Goal: Task Accomplishment & Management: Complete application form

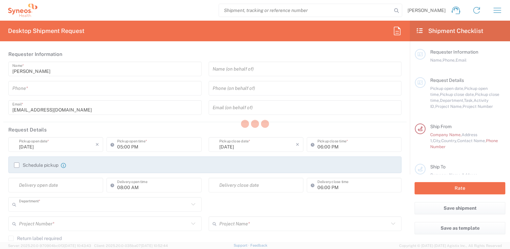
type input "3230"
type input "Czechia"
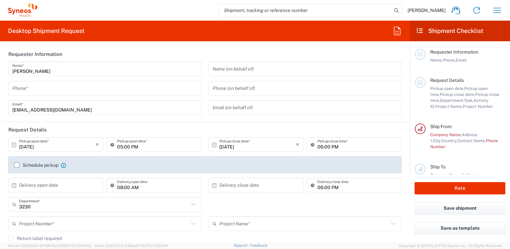
type input "Syneos Health CZ s.r.o"
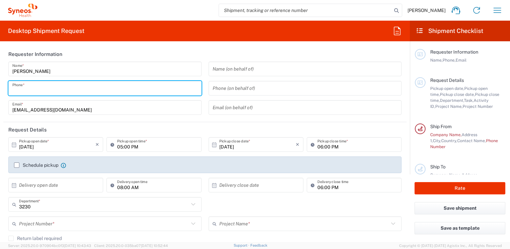
drag, startPoint x: 60, startPoint y: 92, endPoint x: 68, endPoint y: 89, distance: 9.4
click at [60, 92] on input "tel" at bounding box center [104, 89] width 185 height 12
drag, startPoint x: 13, startPoint y: 91, endPoint x: 33, endPoint y: 66, distance: 32.5
click at [13, 91] on input "0777554233" at bounding box center [104, 89] width 185 height 12
type input "420777554233"
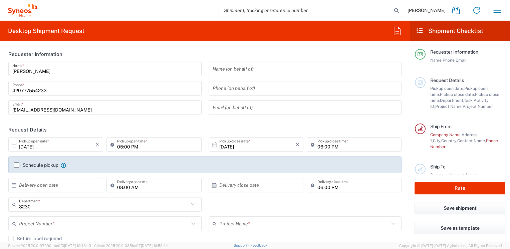
click at [13, 145] on icon at bounding box center [14, 145] width 6 height 6
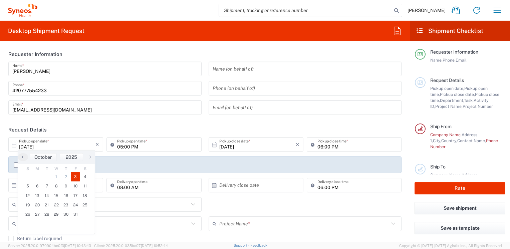
click at [13, 145] on icon at bounding box center [14, 145] width 6 height 6
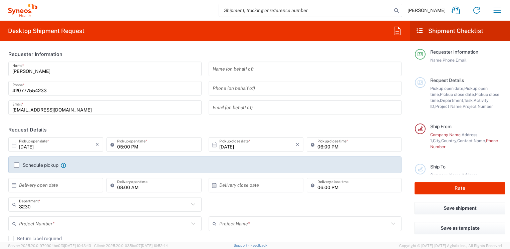
click at [14, 144] on icon at bounding box center [14, 144] width 4 height 5
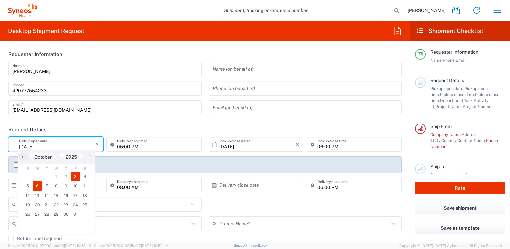
click at [37, 187] on span "6" at bounding box center [38, 186] width 10 height 9
type input "[DATE]"
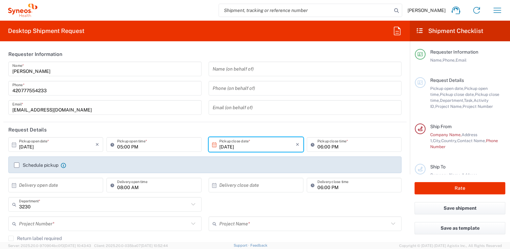
click at [142, 149] on input "05:00 PM" at bounding box center [157, 145] width 80 height 12
click at [128, 145] on input "05:00 PM" at bounding box center [157, 145] width 80 height 12
click at [119, 146] on input "05:00 PM" at bounding box center [157, 145] width 80 height 12
click at [133, 148] on input "10:00 PM" at bounding box center [157, 145] width 80 height 12
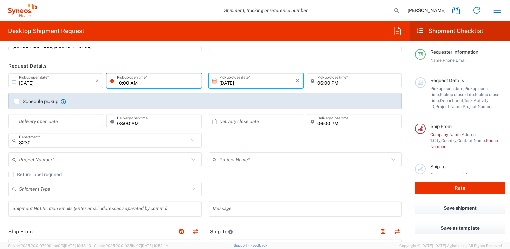
scroll to position [67, 0]
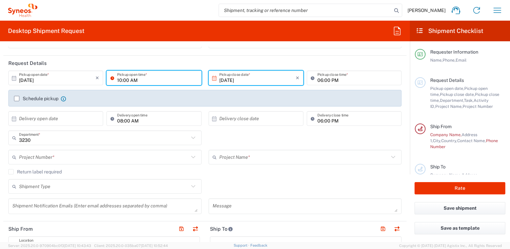
type input "10:00 AM"
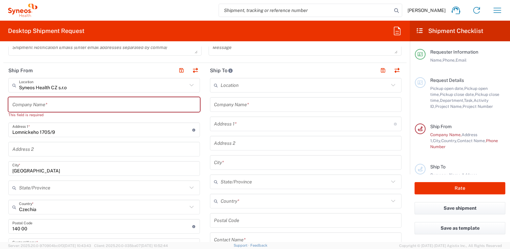
scroll to position [200, 0]
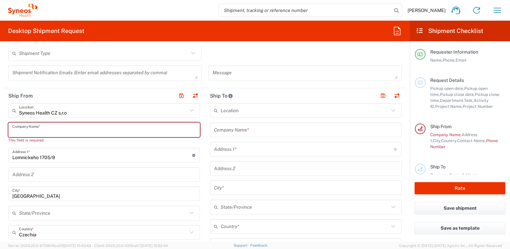
click at [109, 129] on input "text" at bounding box center [103, 130] width 183 height 12
type input "S"
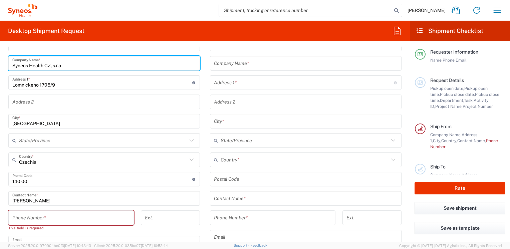
scroll to position [300, 0]
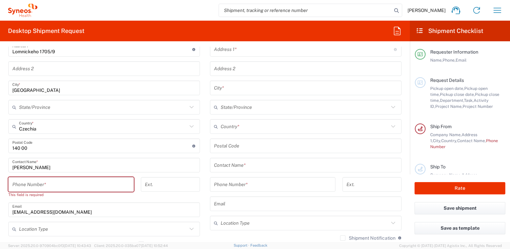
type input "Syneos Health CZ, s.r.o"
click at [88, 184] on input "tel" at bounding box center [70, 185] width 117 height 12
type input "2"
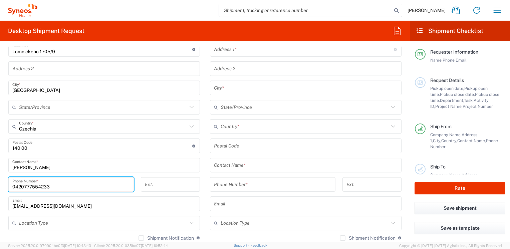
type input "0420777554233"
click at [95, 223] on input "text" at bounding box center [103, 224] width 168 height 12
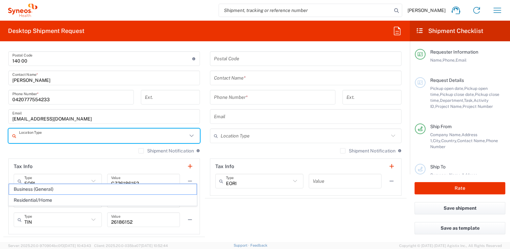
scroll to position [400, 0]
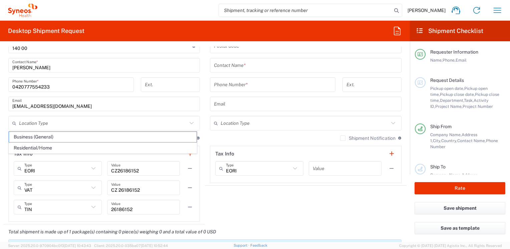
click at [269, 201] on agx-shipment-stop-widget "Ship To Location [PERSON_NAME] LLC-[GEOGRAPHIC_DATA] [GEOGRAPHIC_DATA] [GEOGRAP…" at bounding box center [305, 56] width 201 height 337
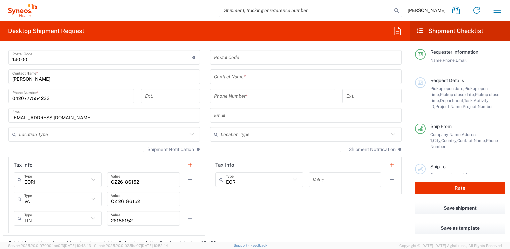
scroll to position [367, 0]
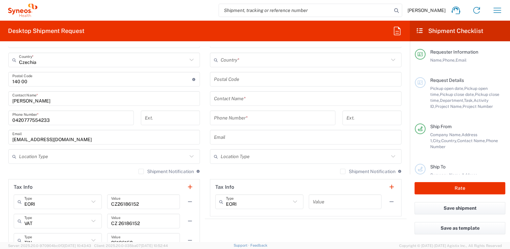
click at [291, 203] on icon at bounding box center [295, 202] width 9 height 9
click at [296, 228] on agx-shipment-stop-widget "Ship To Location [PERSON_NAME] LLC-[GEOGRAPHIC_DATA] [GEOGRAPHIC_DATA] [GEOGRAP…" at bounding box center [305, 90] width 201 height 337
type input "EORI"
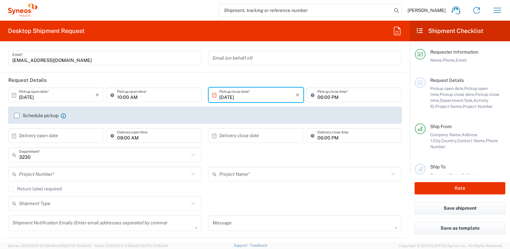
scroll to position [67, 0]
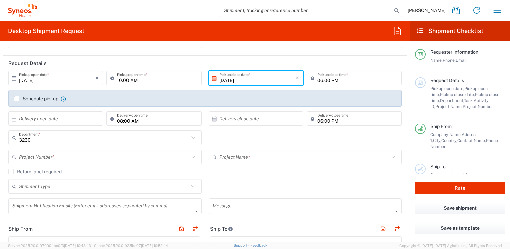
click at [191, 158] on icon at bounding box center [193, 157] width 4 height 2
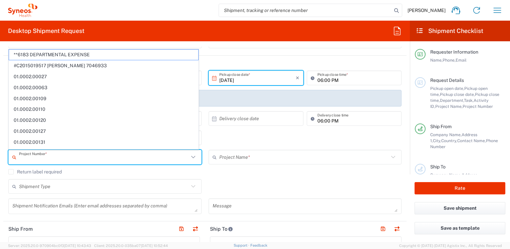
click at [191, 158] on icon at bounding box center [193, 157] width 4 height 2
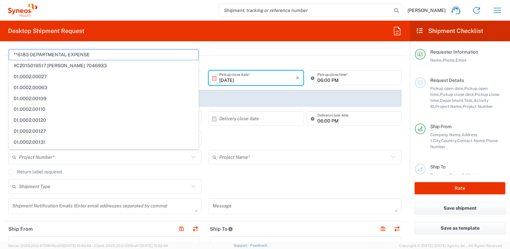
click at [270, 180] on div "Shipment Type Batch Regular" at bounding box center [205, 188] width 400 height 19
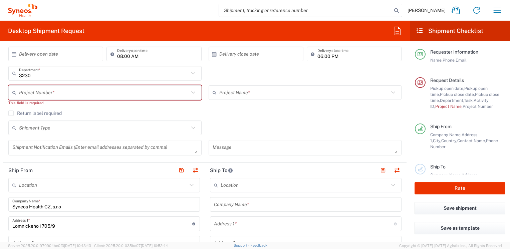
scroll to position [200, 0]
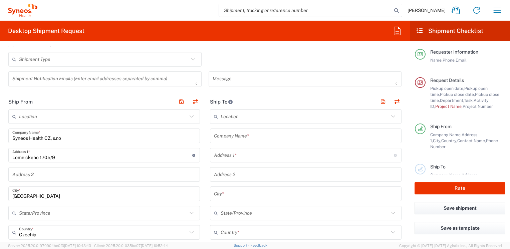
click at [389, 115] on icon at bounding box center [393, 116] width 9 height 9
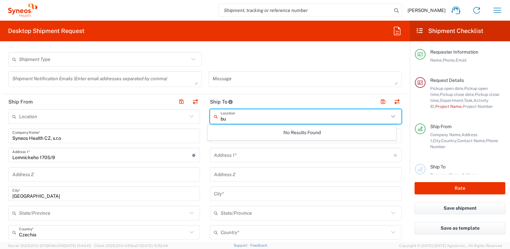
type input "b"
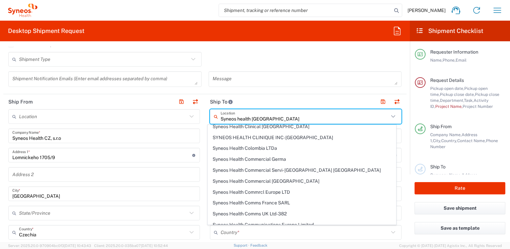
scroll to position [0, 0]
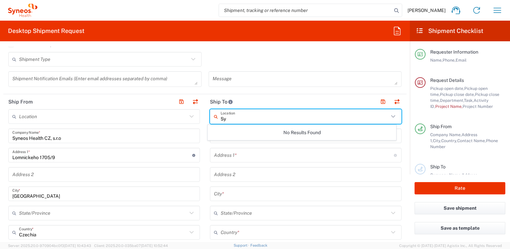
type input "S"
click at [267, 117] on input "text" at bounding box center [304, 117] width 168 height 12
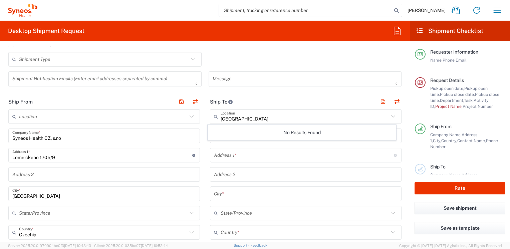
click at [389, 117] on icon at bounding box center [393, 116] width 9 height 9
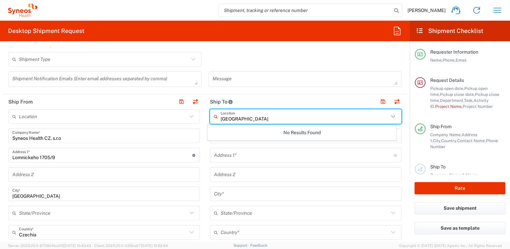
type input "[GEOGRAPHIC_DATA]"
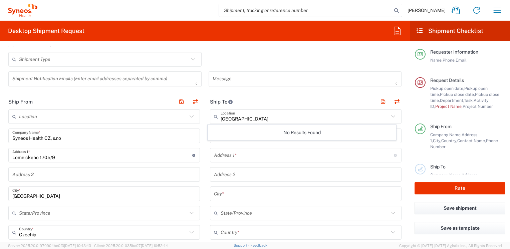
click at [389, 116] on icon at bounding box center [393, 116] width 9 height 9
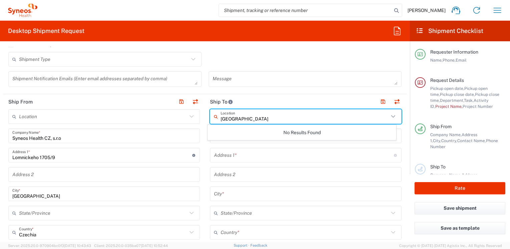
drag, startPoint x: 249, startPoint y: 115, endPoint x: 184, endPoint y: 121, distance: 65.3
click at [251, 134] on input "text" at bounding box center [305, 136] width 183 height 12
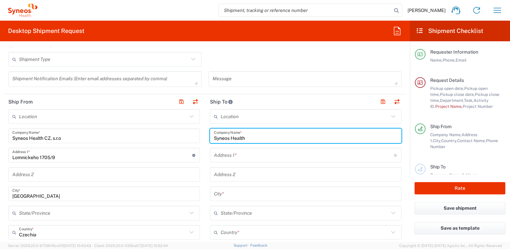
type input "Syneos Health"
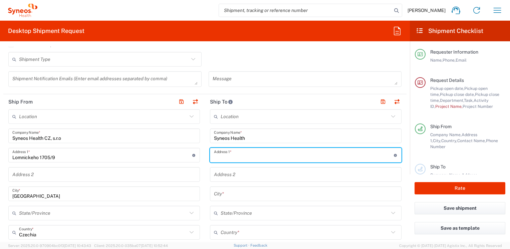
click at [242, 159] on input "text" at bounding box center [304, 156] width 180 height 12
type input "Science park"
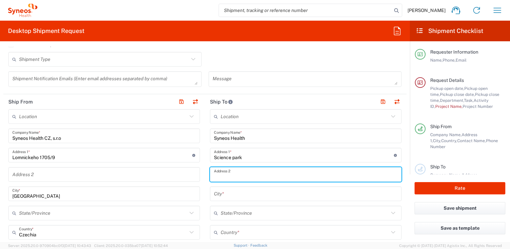
click at [244, 173] on input "text" at bounding box center [305, 175] width 183 height 12
type input "Irinyi [PERSON_NAME] 4-20, [GEOGRAPHIC_DATA]"
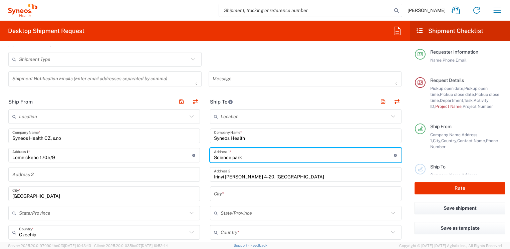
click at [258, 159] on input "Science park" at bounding box center [304, 156] width 180 height 12
type input "Science park, [STREET_ADDRESS]"
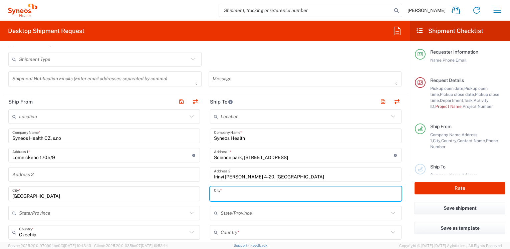
click at [237, 193] on input "text" at bounding box center [305, 194] width 183 height 12
type input "[GEOGRAPHIC_DATA]"
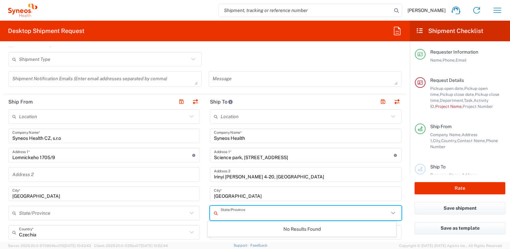
click at [242, 213] on input "text" at bounding box center [304, 214] width 168 height 12
drag, startPoint x: 326, startPoint y: 231, endPoint x: 402, endPoint y: 221, distance: 76.0
click at [327, 231] on div "No Results Found" at bounding box center [301, 229] width 188 height 15
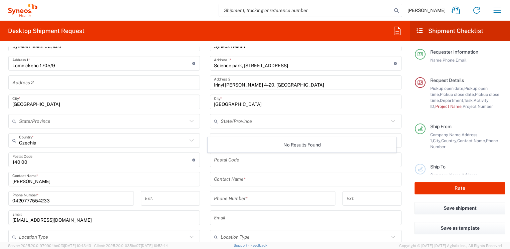
scroll to position [300, 0]
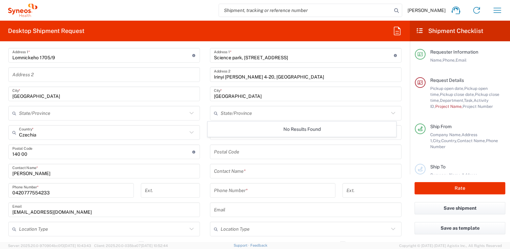
click at [402, 110] on form "Requester Information [PERSON_NAME] Name * [PHONE_NUMBER] Phone * [EMAIL_ADDRES…" at bounding box center [205, 145] width 410 height 196
click at [389, 134] on icon at bounding box center [393, 132] width 9 height 9
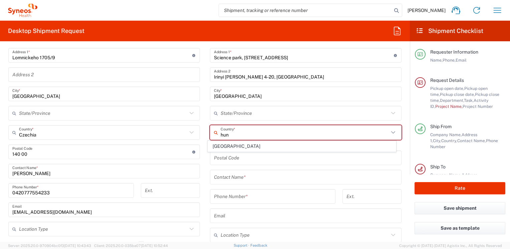
click at [367, 145] on span "[GEOGRAPHIC_DATA]" at bounding box center [301, 146] width 187 height 10
type input "[GEOGRAPHIC_DATA]"
type input "Sender/Shipper"
type input "Delivery Duty Paid"
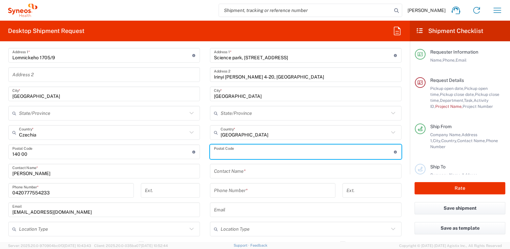
click at [362, 148] on input "undefined" at bounding box center [304, 152] width 180 height 12
type input "1117"
click at [304, 171] on input "text" at bounding box center [305, 172] width 183 height 12
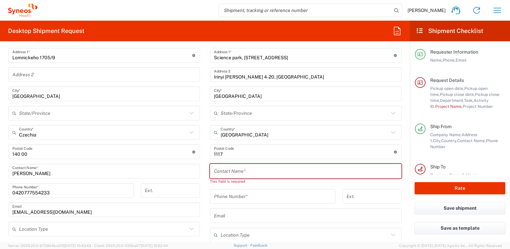
click at [238, 169] on input "text" at bounding box center [305, 172] width 183 height 12
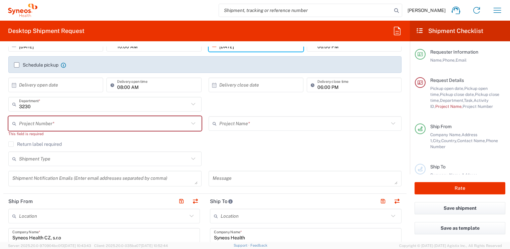
scroll to position [100, 0]
type input "[PERSON_NAME]"
click at [184, 126] on input "text" at bounding box center [104, 124] width 170 height 12
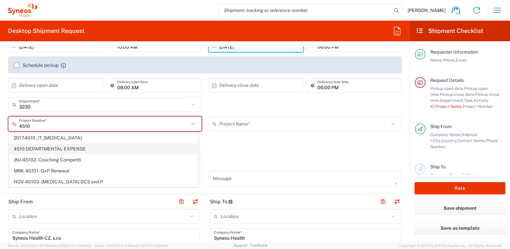
click at [133, 151] on span "4510 DEPARTMENTAL EXPENSE" at bounding box center [103, 149] width 189 height 10
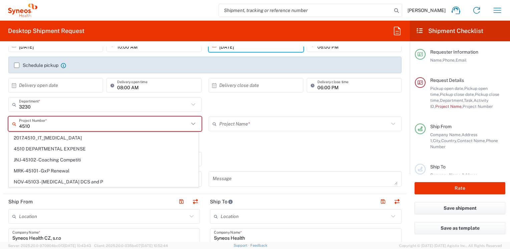
type input "4510 DEPARTMENTAL EXPENSE"
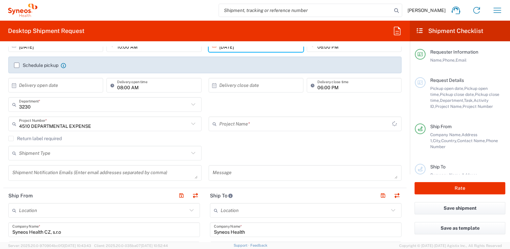
type input "4510 DEPARTMENTAL EXPENSE"
click at [190, 156] on icon at bounding box center [193, 153] width 9 height 9
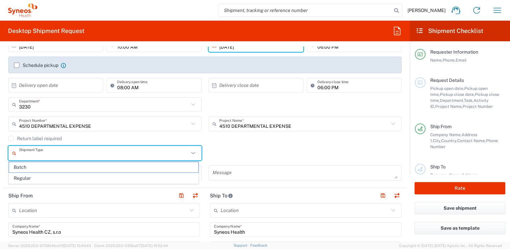
click at [189, 153] on icon at bounding box center [193, 153] width 9 height 9
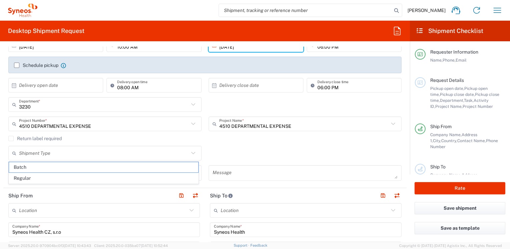
click at [303, 153] on div "Shipment Type Batch Regular" at bounding box center [205, 155] width 400 height 19
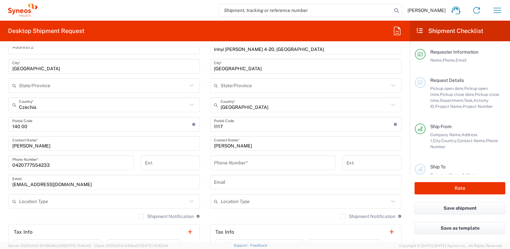
scroll to position [334, 0]
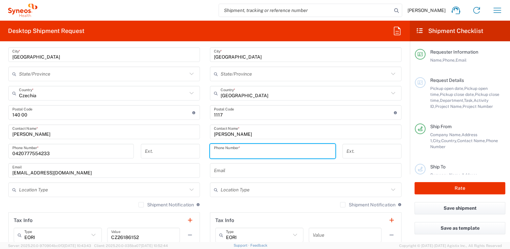
click at [259, 149] on input "tel" at bounding box center [272, 152] width 117 height 12
type input "003614578314"
click at [256, 167] on input "text" at bounding box center [305, 171] width 183 height 12
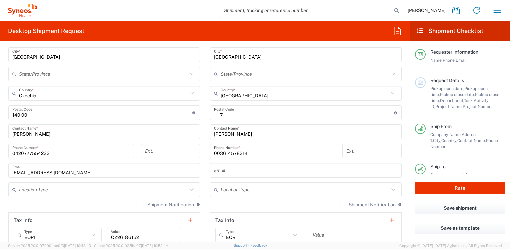
click at [236, 170] on input "text" at bounding box center [305, 171] width 183 height 12
paste input "[EMAIL_ADDRESS][PERSON_NAME][DOMAIN_NAME]"
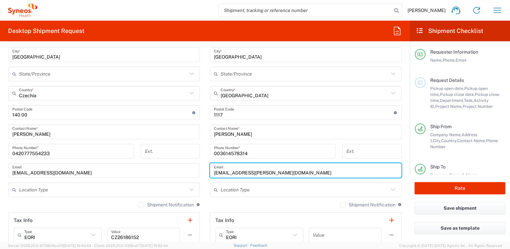
drag, startPoint x: 236, startPoint y: 170, endPoint x: 224, endPoint y: 173, distance: 12.4
click at [236, 170] on input "[EMAIL_ADDRESS][PERSON_NAME][DOMAIN_NAME]" at bounding box center [305, 171] width 183 height 12
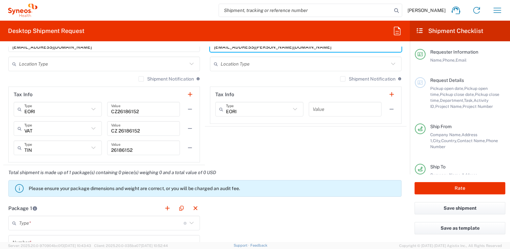
scroll to position [467, 0]
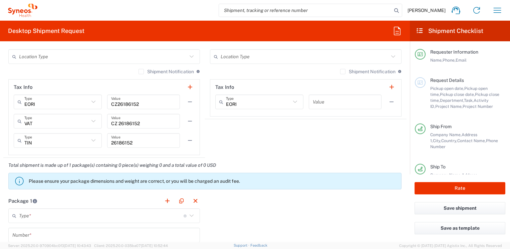
type input "[EMAIL_ADDRESS][PERSON_NAME][DOMAIN_NAME]"
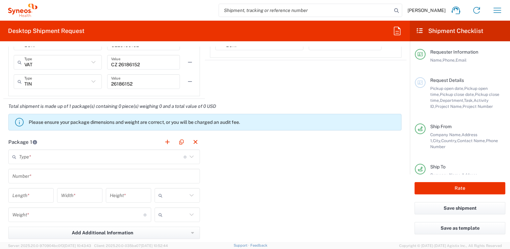
scroll to position [534, 0]
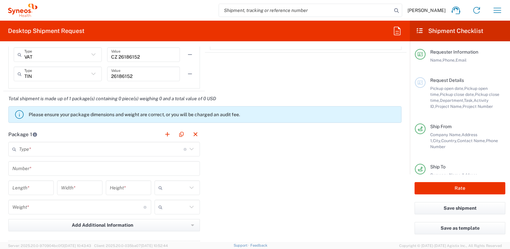
click at [188, 148] on icon at bounding box center [191, 149] width 9 height 9
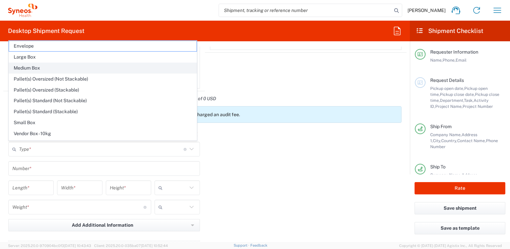
click at [45, 68] on span "Medium Box" at bounding box center [102, 68] width 187 height 10
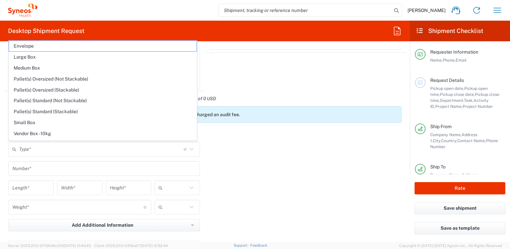
type input "Medium Box"
type input "13"
type input "11.5"
type input "2.5"
type input "in"
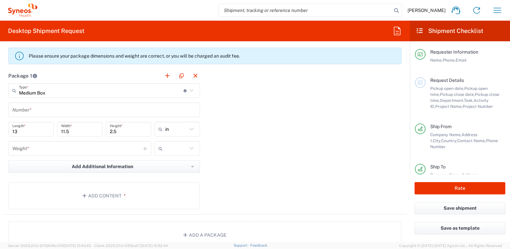
scroll to position [600, 0]
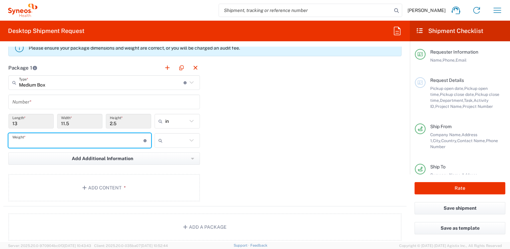
click at [69, 139] on input "number" at bounding box center [77, 141] width 131 height 12
type input "4"
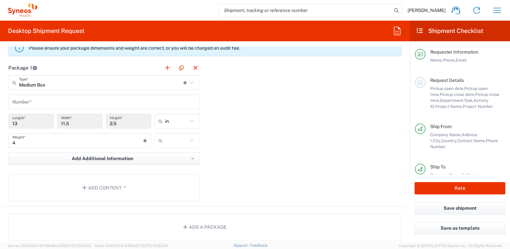
click at [248, 137] on div "Package 1 Medium Box Type * Material used to package goods Envelope Large Box M…" at bounding box center [204, 133] width 403 height 146
click at [161, 141] on icon at bounding box center [161, 140] width 7 height 11
click at [189, 121] on icon at bounding box center [191, 121] width 4 height 2
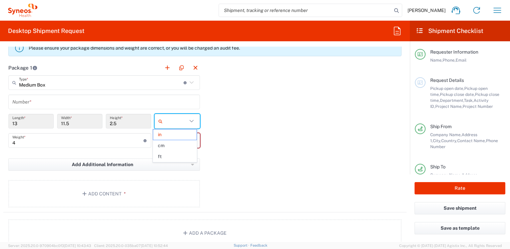
click at [189, 121] on icon at bounding box center [191, 121] width 4 height 2
click at [182, 146] on span "cm" at bounding box center [174, 146] width 43 height 10
type input "33.02"
type input "29.21"
type input "6.35"
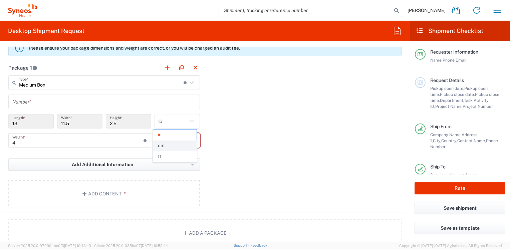
type input "cm"
click at [189, 140] on icon at bounding box center [191, 140] width 4 height 2
click at [171, 157] on span "kgs" at bounding box center [174, 154] width 43 height 10
type input "kgs"
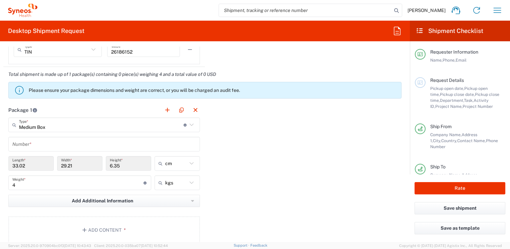
scroll to position [542, 0]
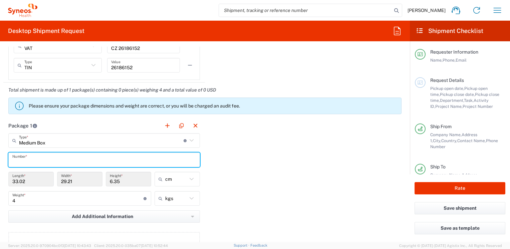
click at [179, 162] on input "text" at bounding box center [103, 160] width 183 height 12
type input "1"
click at [267, 157] on div "Package 1 Medium Box Type * Material used to package goods Envelope Large Box M…" at bounding box center [204, 191] width 403 height 146
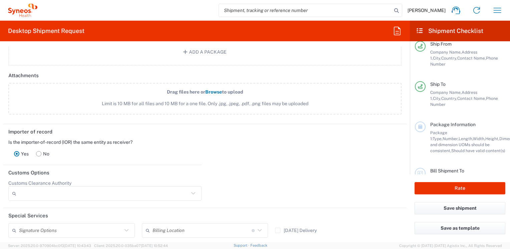
scroll to position [110, 0]
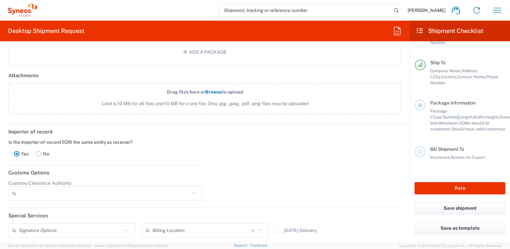
drag, startPoint x: 477, startPoint y: 106, endPoint x: 358, endPoint y: 130, distance: 122.2
click at [458, 115] on span "Number," at bounding box center [450, 117] width 16 height 5
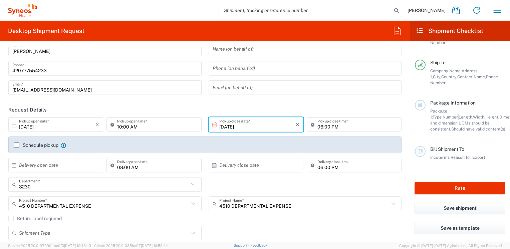
scroll to position [0, 0]
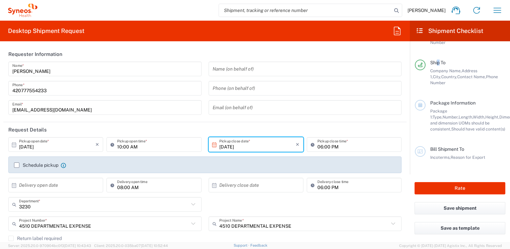
click at [438, 60] on span "Ship To" at bounding box center [437, 62] width 15 height 5
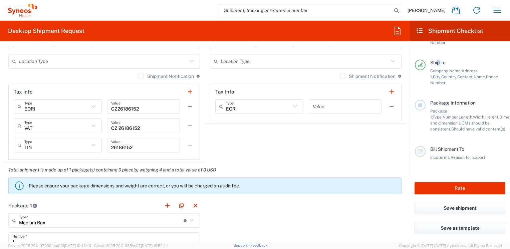
scroll to position [376, 0]
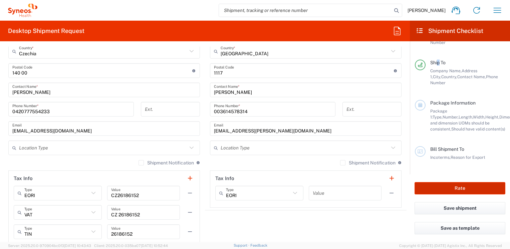
click at [468, 191] on button "Rate" at bounding box center [459, 188] width 91 height 12
type input "4510 DEPARTMENTAL EXPENSE"
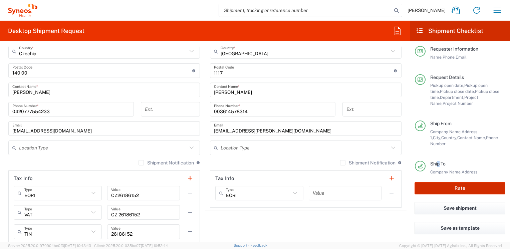
scroll to position [0, 0]
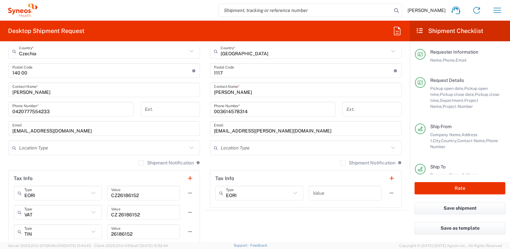
click at [457, 80] on span "Request Details" at bounding box center [447, 80] width 34 height 5
click at [476, 212] on button "Save shipment" at bounding box center [459, 208] width 91 height 12
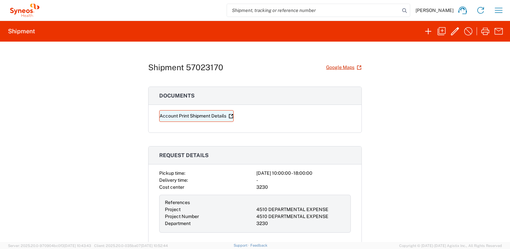
click at [213, 118] on link "Account Print Shipment Details" at bounding box center [196, 116] width 74 height 12
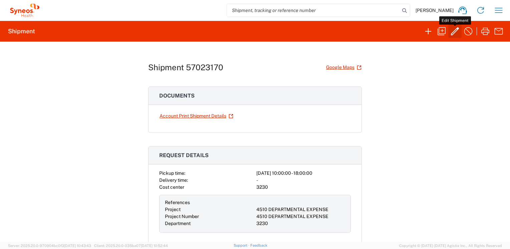
click at [453, 30] on icon "button" at bounding box center [454, 31] width 11 height 11
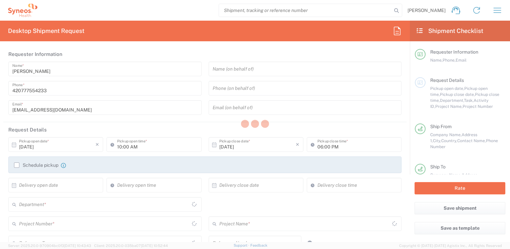
type input "4510 DEPARTMENTAL EXPENSE"
type input "Medium Box"
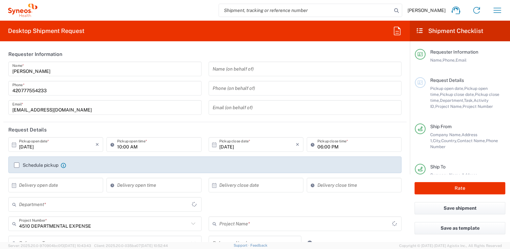
type input "4510 DEPARTMENTAL EXPENSE"
type input "3230"
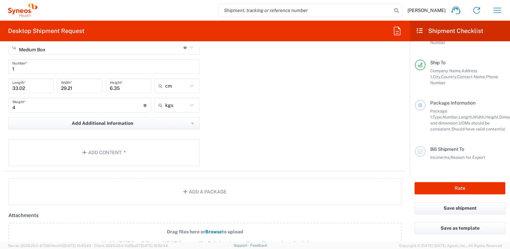
scroll to position [667, 0]
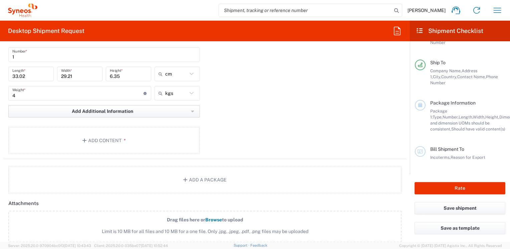
click at [192, 109] on button "Add Additional Information" at bounding box center [103, 111] width 191 height 12
click at [272, 109] on div "Package 1 Medium Box Type * Material used to package goods Medium Box Envelope …" at bounding box center [204, 86] width 403 height 146
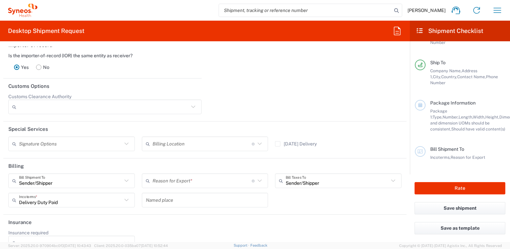
scroll to position [895, 0]
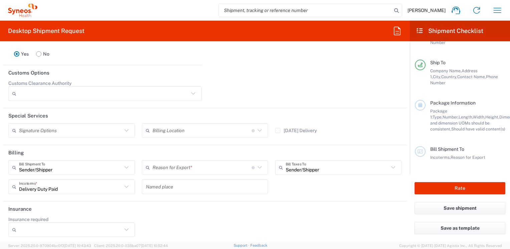
click at [124, 164] on icon at bounding box center [126, 167] width 9 height 9
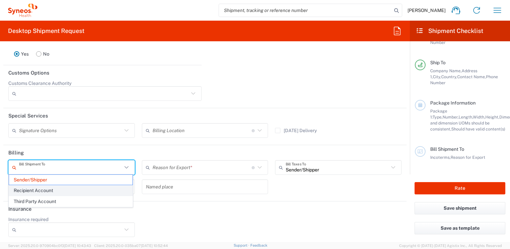
click at [111, 190] on span "Recipient Account" at bounding box center [70, 191] width 123 height 10
type input "Recipient Account"
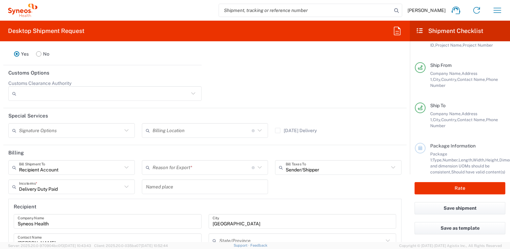
scroll to position [0, 0]
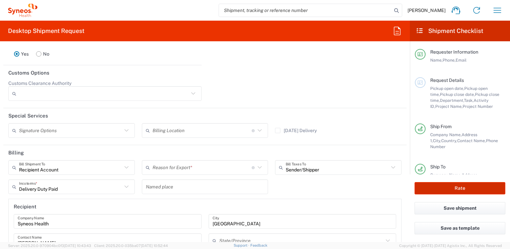
drag, startPoint x: 413, startPoint y: 82, endPoint x: 467, endPoint y: 193, distance: 122.9
click at [414, 83] on main "Requester Information Name, Phone, Email Request Details Pickup open date, Pick…" at bounding box center [460, 107] width 100 height 133
click at [418, 84] on icon at bounding box center [420, 82] width 6 height 5
click at [419, 84] on icon at bounding box center [420, 82] width 6 height 5
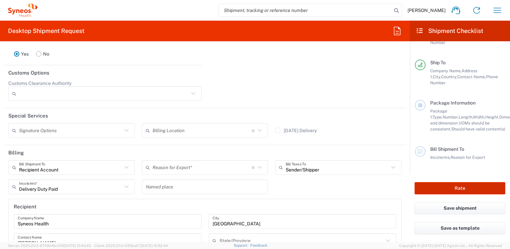
click at [468, 191] on button "Rate" at bounding box center [459, 188] width 91 height 12
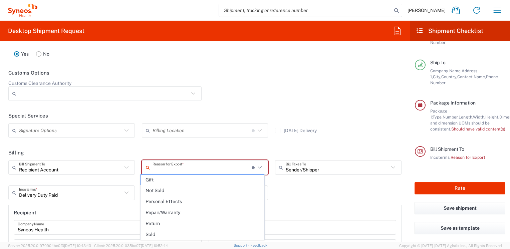
click at [192, 164] on input "text" at bounding box center [201, 168] width 99 height 12
click at [175, 226] on span "Return" at bounding box center [202, 224] width 123 height 10
type input "Return"
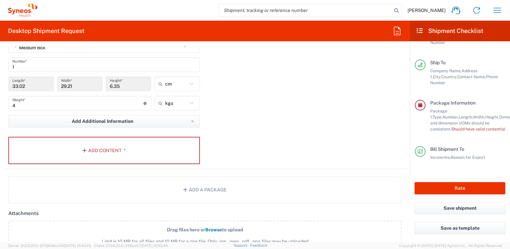
scroll to position [643, 0]
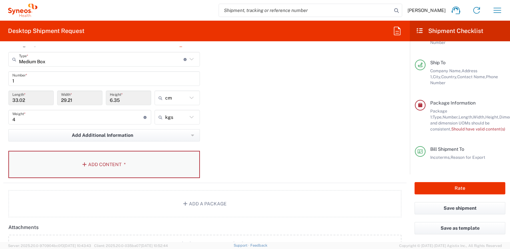
click at [174, 167] on button "Add Content *" at bounding box center [103, 164] width 191 height 27
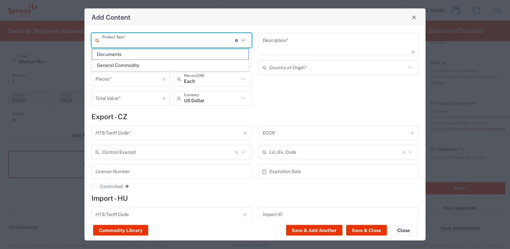
click at [142, 41] on input "text" at bounding box center [168, 40] width 133 height 12
click at [153, 68] on span "General Commodity" at bounding box center [170, 65] width 156 height 10
type input "General Commodity"
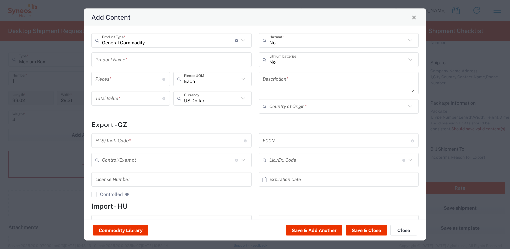
scroll to position [32, 0]
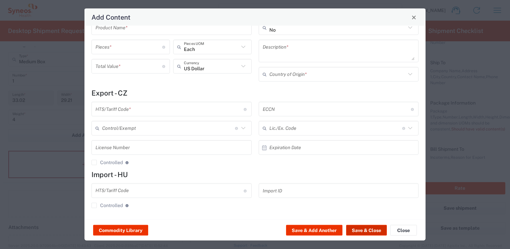
click at [364, 233] on button "Save & Close" at bounding box center [366, 230] width 41 height 11
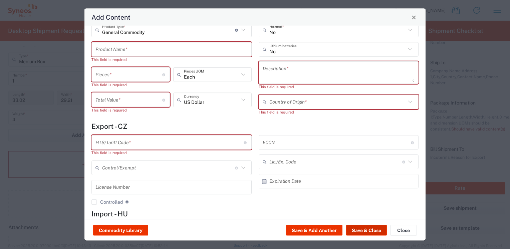
scroll to position [0, 0]
